Goal: Information Seeking & Learning: Understand process/instructions

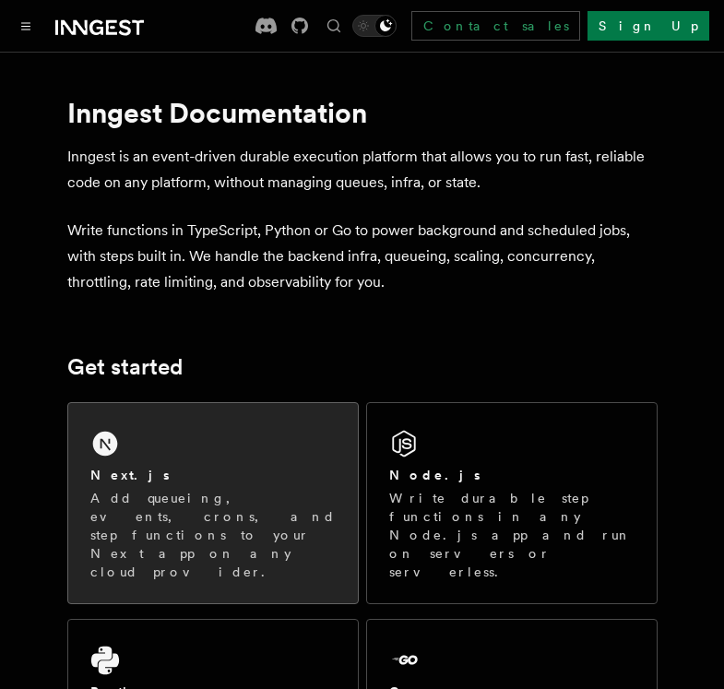
click at [181, 456] on div "Next.js Add queueing, events, crons, and step functions to your Next app on any…" at bounding box center [213, 503] width 290 height 200
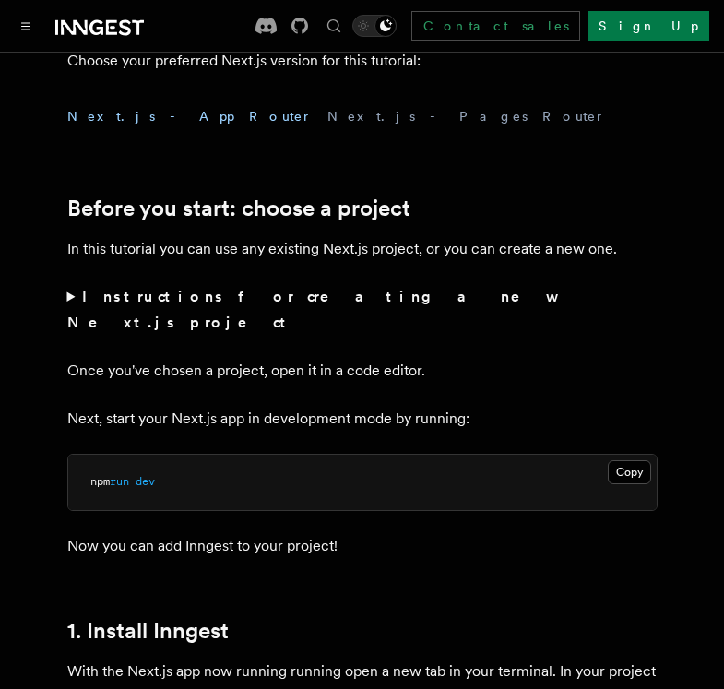
scroll to position [645, 0]
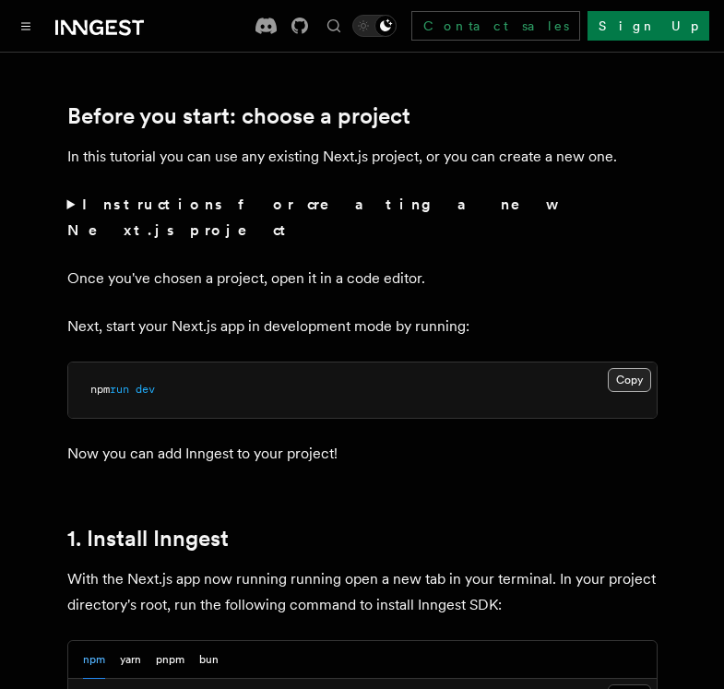
click at [642, 368] on button "Copy Copied" at bounding box center [629, 380] width 43 height 24
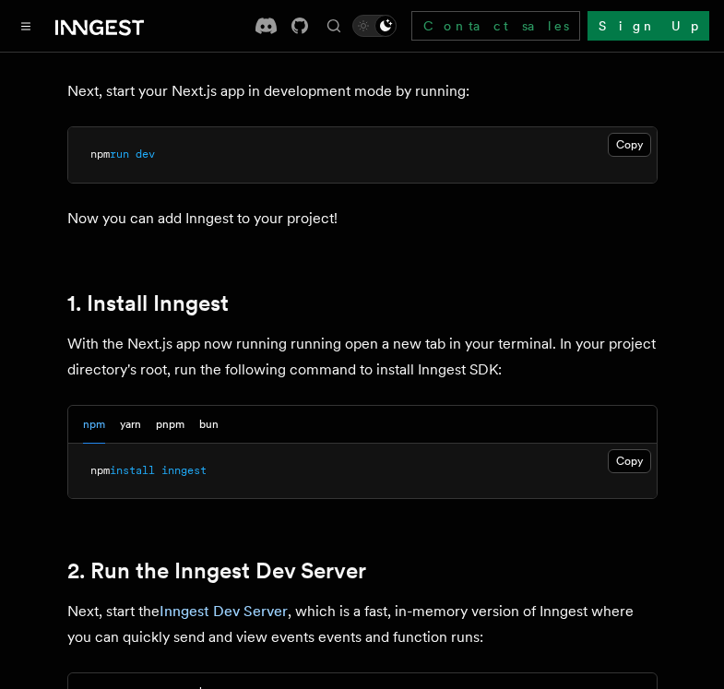
scroll to position [922, 0]
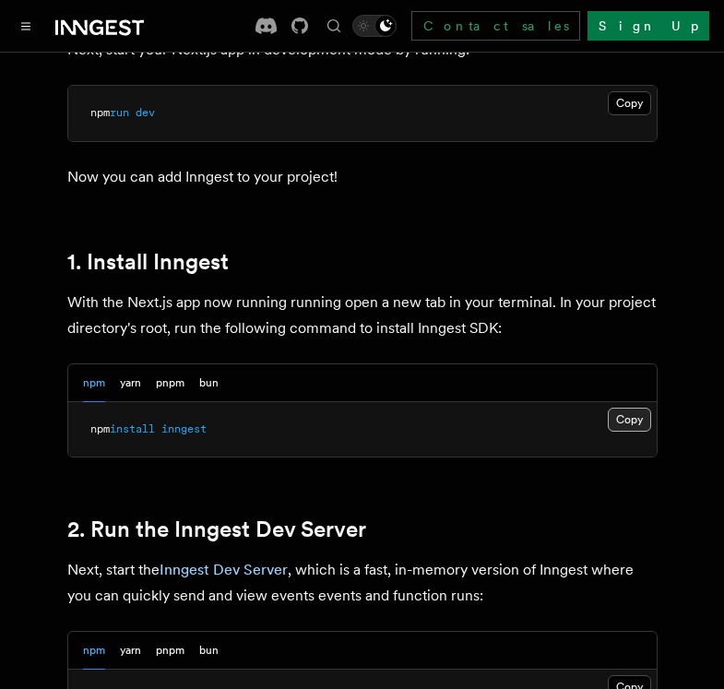
click at [633, 408] on button "Copy Copied" at bounding box center [629, 420] width 43 height 24
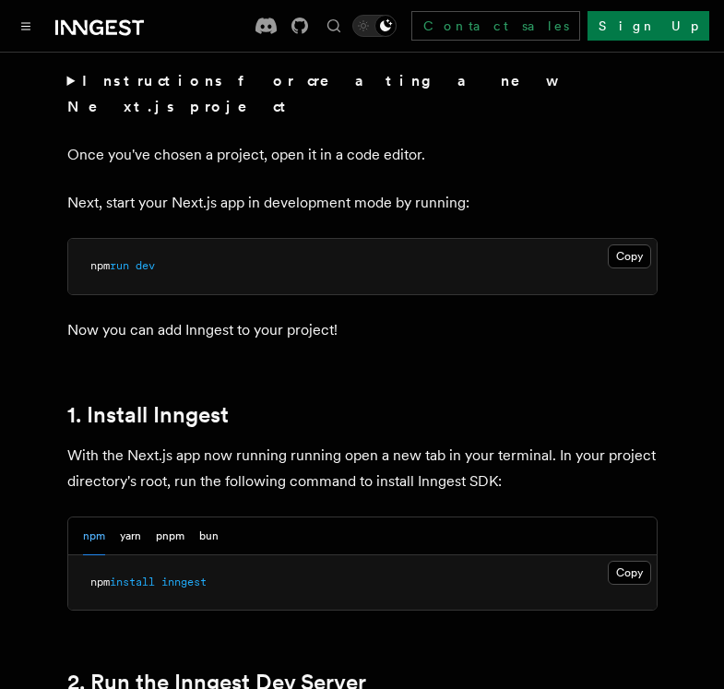
scroll to position [738, 0]
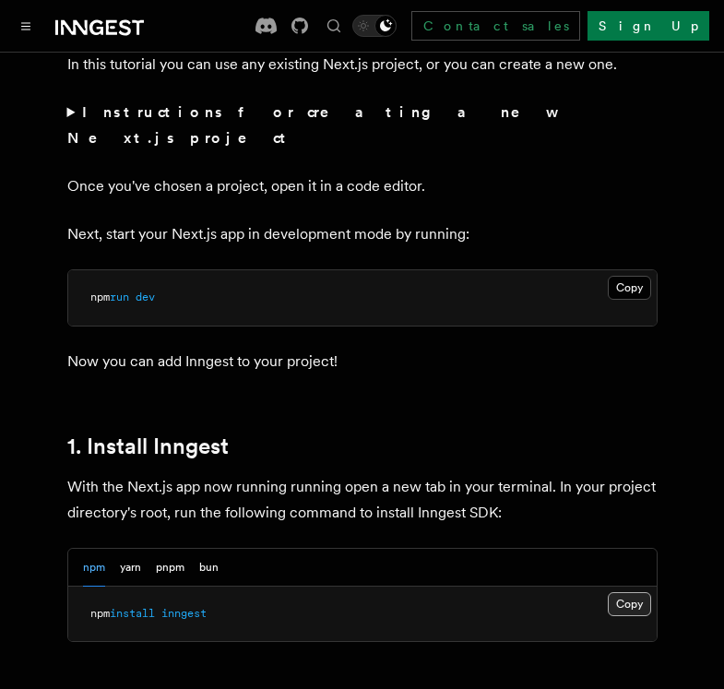
click at [630, 592] on button "Copy Copied" at bounding box center [629, 604] width 43 height 24
click at [637, 592] on button "Copy Copied" at bounding box center [629, 604] width 43 height 24
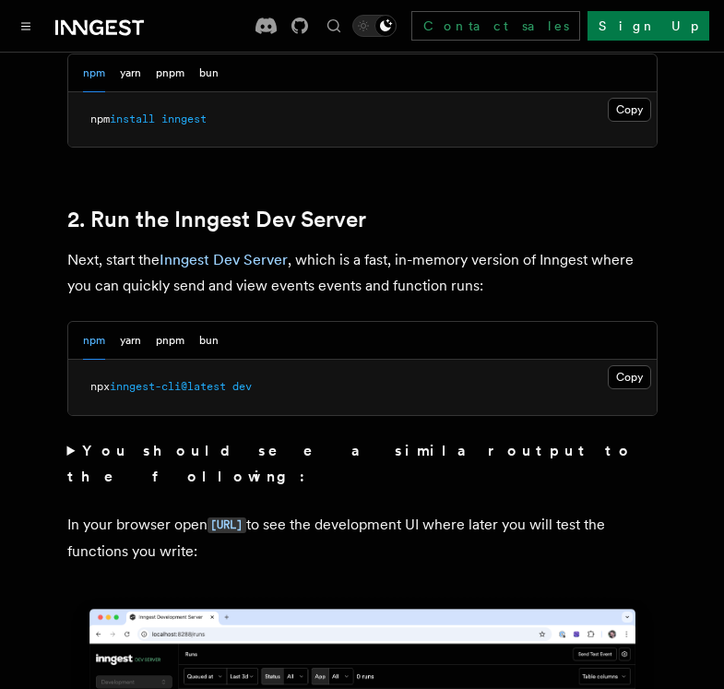
scroll to position [1199, 0]
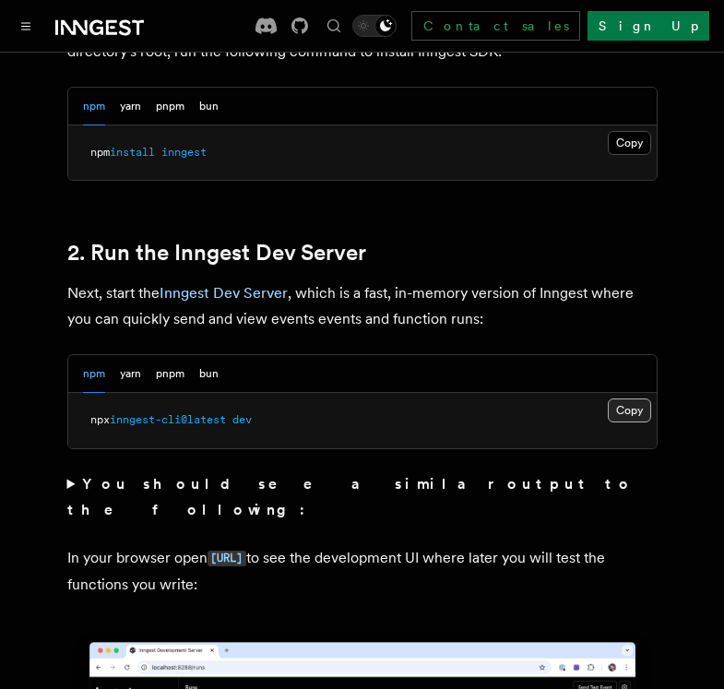
click at [621, 398] on button "Copy Copied" at bounding box center [629, 410] width 43 height 24
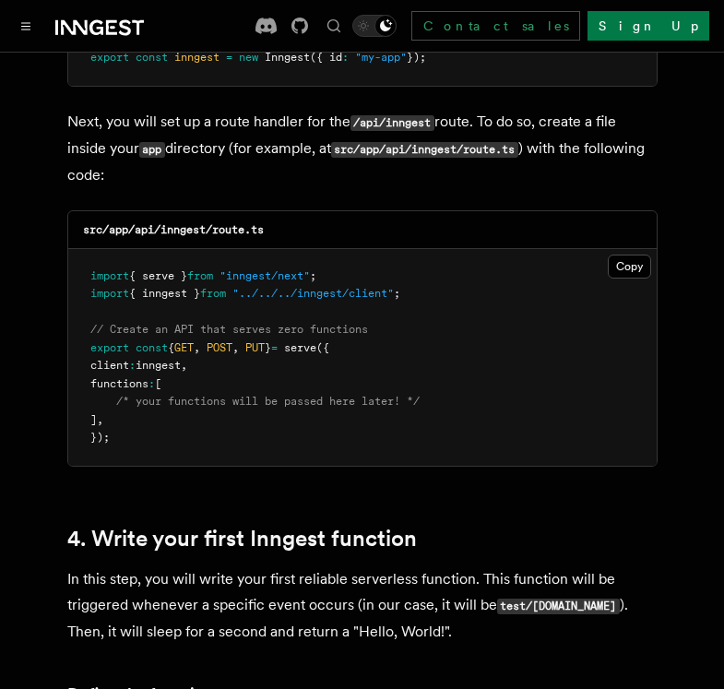
scroll to position [2674, 0]
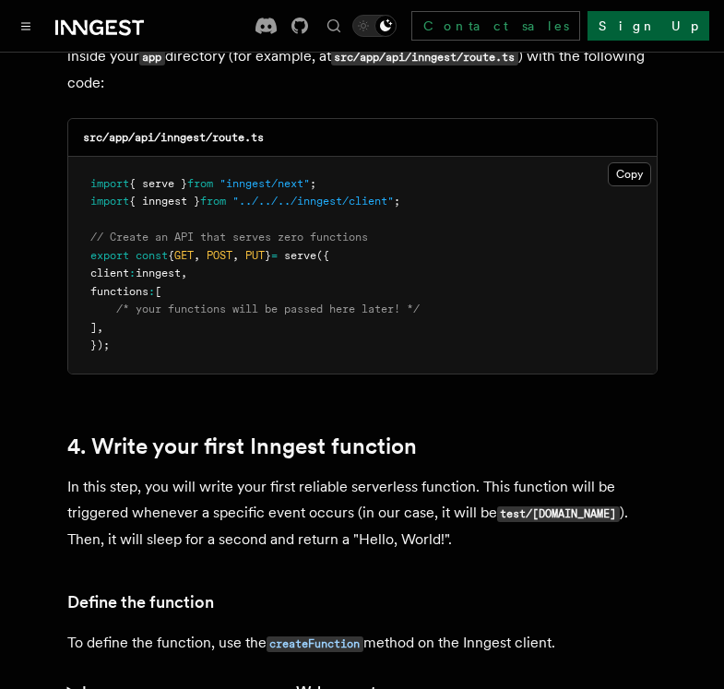
click at [672, 22] on link "Sign Up" at bounding box center [648, 26] width 122 height 30
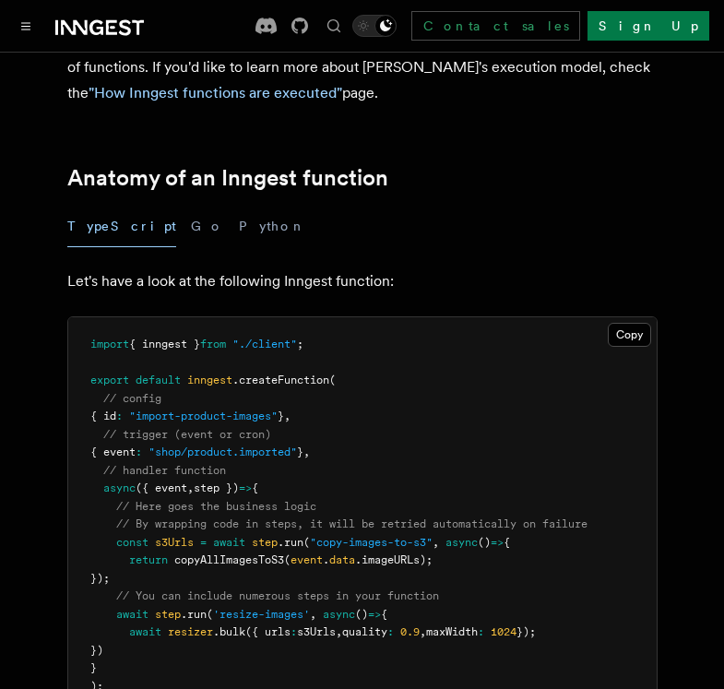
scroll to position [277, 0]
